Goal: Transaction & Acquisition: Purchase product/service

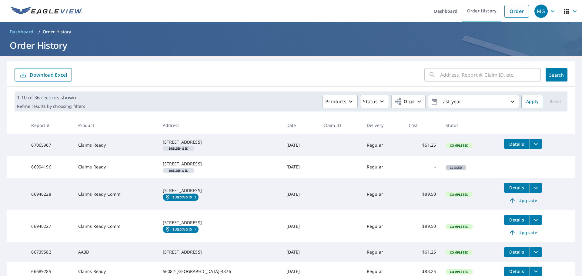
click at [445, 79] on input "text" at bounding box center [490, 74] width 101 height 17
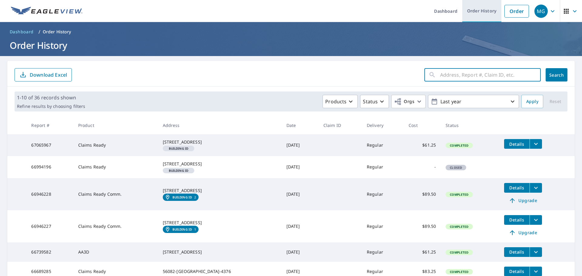
drag, startPoint x: 445, startPoint y: 79, endPoint x: 493, endPoint y: 18, distance: 77.1
click at [462, 56] on main "​ Search Download Excel 1-10 of 36 records shown Refine results by choosing fil…" at bounding box center [291, 222] width 582 height 332
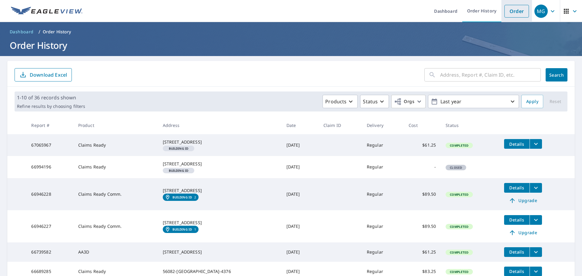
click at [516, 7] on link "Order" at bounding box center [516, 11] width 25 height 13
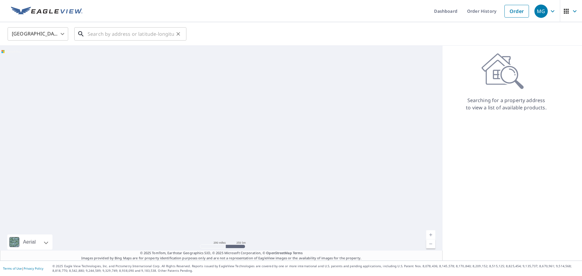
click at [152, 38] on input "text" at bounding box center [131, 33] width 86 height 17
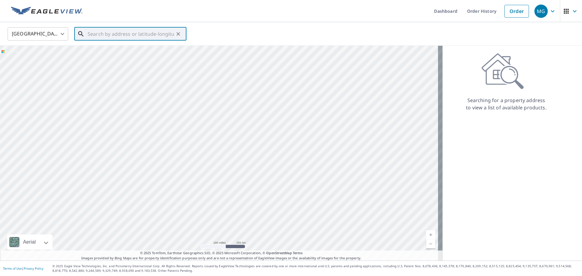
paste input "[STREET_ADDRESS]"
click at [102, 52] on span "[STREET_ADDRESS]" at bounding box center [133, 51] width 95 height 7
type input "[STREET_ADDRESS]"
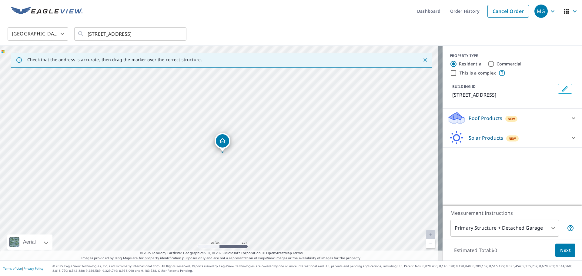
drag, startPoint x: 192, startPoint y: 147, endPoint x: 260, endPoint y: 152, distance: 69.0
click at [260, 152] on div "[STREET_ADDRESS]" at bounding box center [221, 153] width 443 height 215
drag, startPoint x: 196, startPoint y: 175, endPoint x: 248, endPoint y: 188, distance: 54.0
click at [248, 188] on div "[STREET_ADDRESS]" at bounding box center [221, 153] width 443 height 215
drag, startPoint x: 277, startPoint y: 156, endPoint x: 188, endPoint y: 119, distance: 96.3
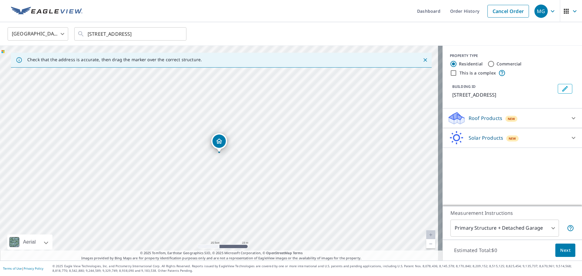
click at [538, 119] on div "Roof Products New" at bounding box center [506, 118] width 119 height 14
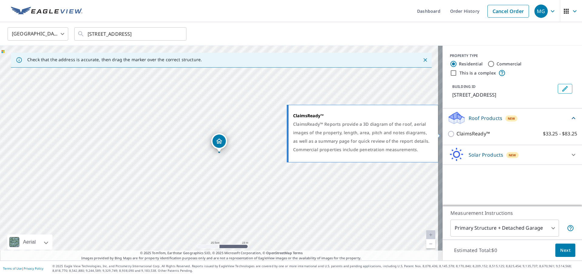
click at [474, 133] on p "ClaimsReady™" at bounding box center [473, 134] width 33 height 8
click at [457, 133] on input "ClaimsReady™ $33.25 - $83.25" at bounding box center [451, 133] width 9 height 7
checkbox input "true"
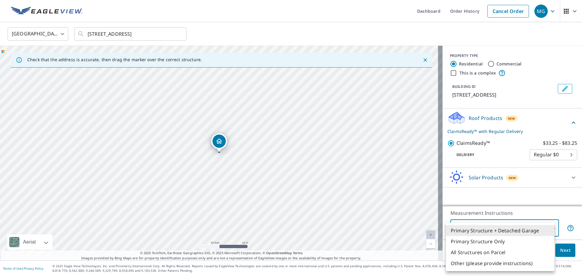
click at [488, 225] on body "MG MG Dashboard Order History Cancel Order MG [GEOGRAPHIC_DATA] [GEOGRAPHIC_DAT…" at bounding box center [291, 138] width 582 height 276
click at [468, 239] on li "Primary Structure Only" at bounding box center [500, 241] width 109 height 11
type input "2"
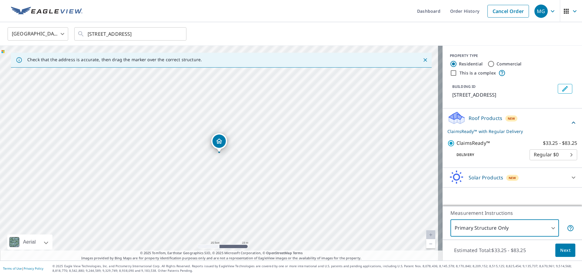
click at [565, 250] on span "Next" at bounding box center [565, 251] width 10 height 8
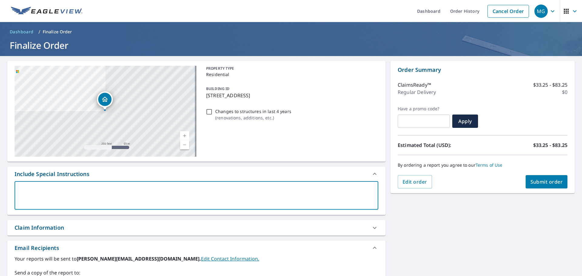
click at [170, 191] on textarea at bounding box center [196, 195] width 355 height 17
type textarea "O"
type textarea "x"
type textarea "On"
type textarea "x"
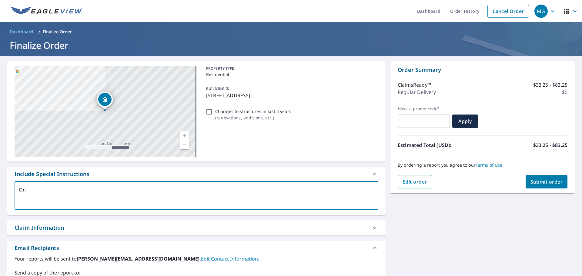
type textarea "Onl"
type textarea "x"
type textarea "Only"
type textarea "x"
type textarea "Only"
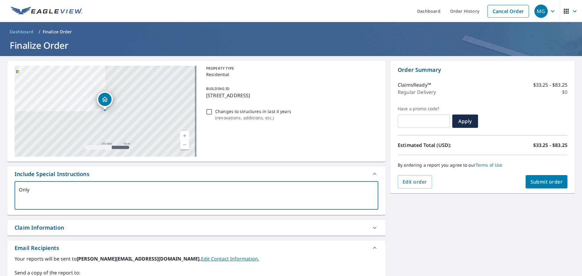
type textarea "x"
type textarea "Only t"
type textarea "x"
type textarea "Only th"
type textarea "x"
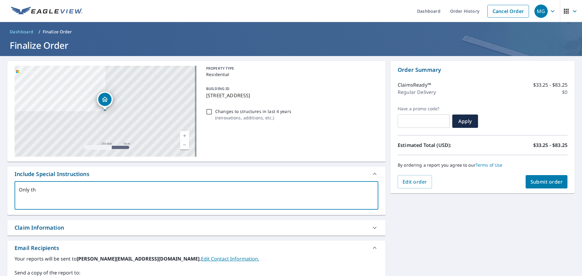
type textarea "Only the"
type textarea "x"
type textarea "Only the"
type textarea "x"
type textarea "Only the m"
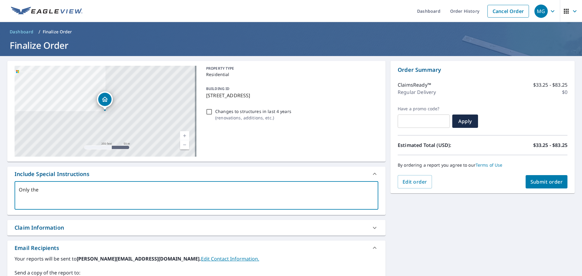
type textarea "x"
type textarea "Only the me"
type textarea "x"
type textarea "Only the met"
type textarea "x"
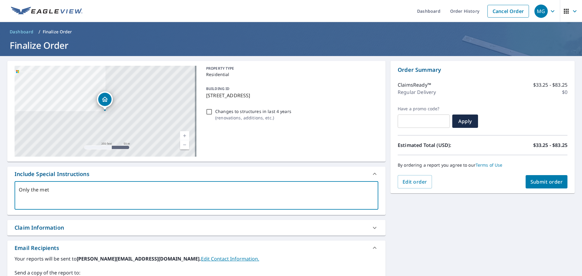
type textarea "Only the meta"
type textarea "x"
type textarea "Only the metal"
type textarea "x"
type textarea "Only the metal"
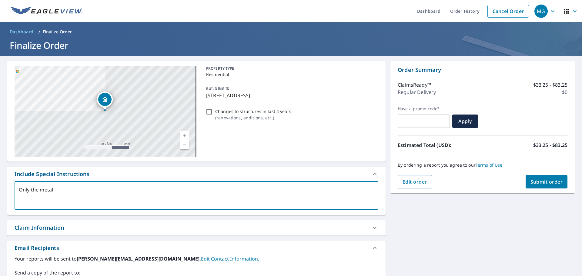
type textarea "x"
type textarea "Only the metal b"
type textarea "x"
type textarea "Only the metal br"
type textarea "x"
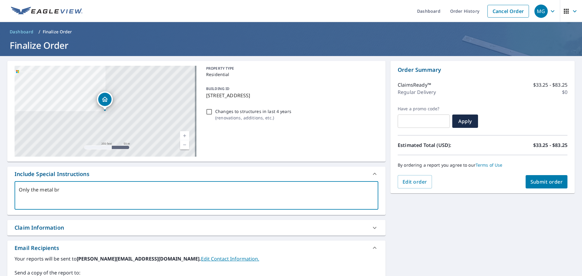
type textarea "Only the metal bro"
type textarea "x"
type textarea "Only the metal brow"
type textarea "x"
type textarea "Only the metal brown"
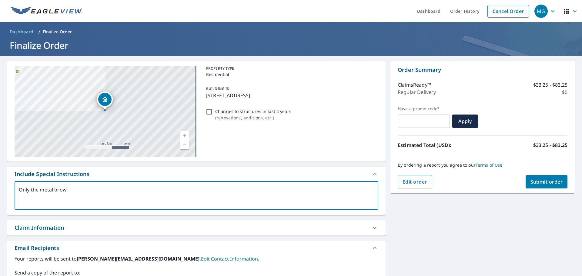
type textarea "x"
type textarea "Only the metal brown"
type textarea "x"
type textarea "Only the metal brown m"
type textarea "x"
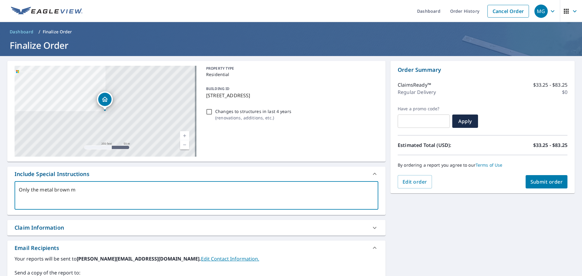
type textarea "Only the metal brown me"
type textarea "x"
type textarea "Only the metal brown met"
type textarea "x"
type textarea "Only the metal brown meta"
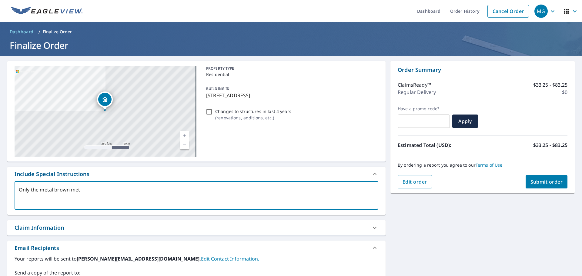
type textarea "x"
type textarea "Only the metal brown metal"
type textarea "x"
type textarea "Only the metal brown metal"
type textarea "x"
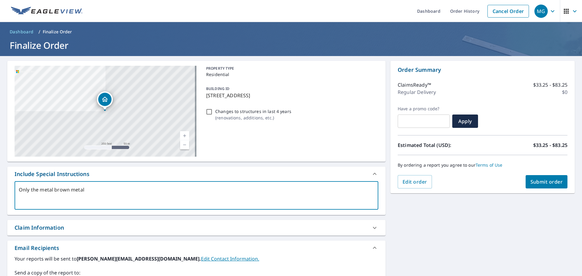
type textarea "Only the metal brown metal b"
type textarea "x"
type textarea "Only the metal brown metal bu"
type textarea "x"
type textarea "Only the metal brown metal [PERSON_NAME]"
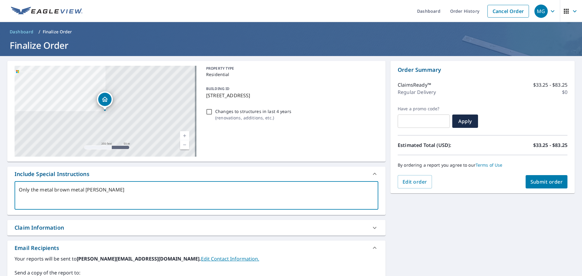
type textarea "x"
type textarea "Only the metal brown metal buil"
type textarea "x"
type textarea "Only the metal brown metal build"
type textarea "x"
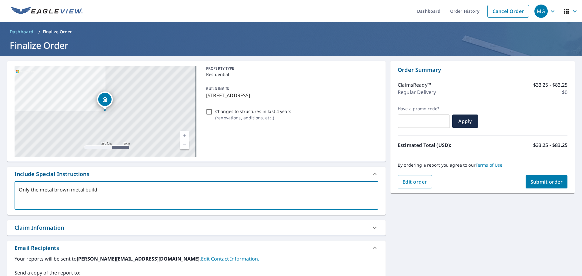
type textarea "Only the metal brown metal buildi"
type textarea "x"
type textarea "Only the metal brown metal buildin"
type textarea "x"
type textarea "Only the metal brown metal building"
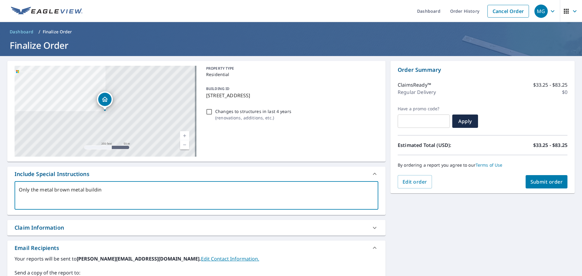
type textarea "x"
type textarea "Only the metal brown metal building"
click at [543, 185] on span "Submit order" at bounding box center [547, 182] width 32 height 7
type textarea "x"
